Goal: Transaction & Acquisition: Purchase product/service

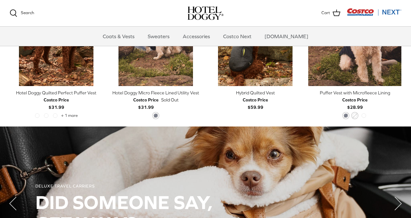
scroll to position [344, 0]
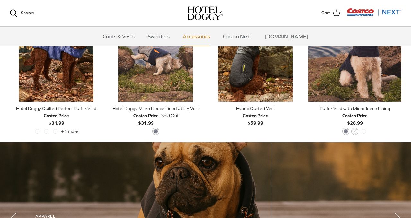
click at [204, 37] on link "Accessories" at bounding box center [196, 36] width 39 height 19
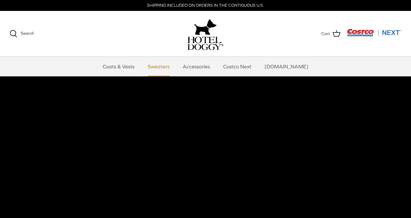
click at [168, 68] on link "Sweaters" at bounding box center [158, 66] width 33 height 19
click at [126, 69] on link "Coats & Vests" at bounding box center [118, 66] width 43 height 19
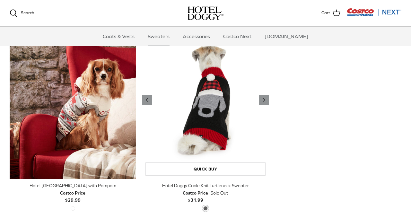
scroll to position [180, 0]
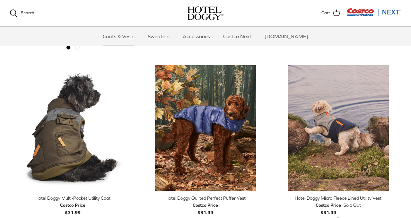
scroll to position [1173, 0]
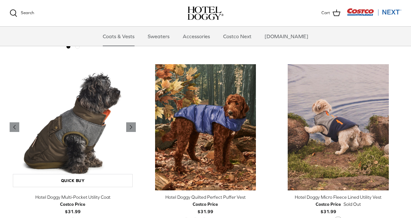
click at [105, 167] on img "Hotel Doggy Multi-Pocket Utility Coat" at bounding box center [73, 127] width 126 height 126
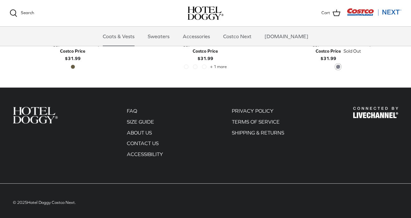
scroll to position [1326, 0]
